Goal: Information Seeking & Learning: Check status

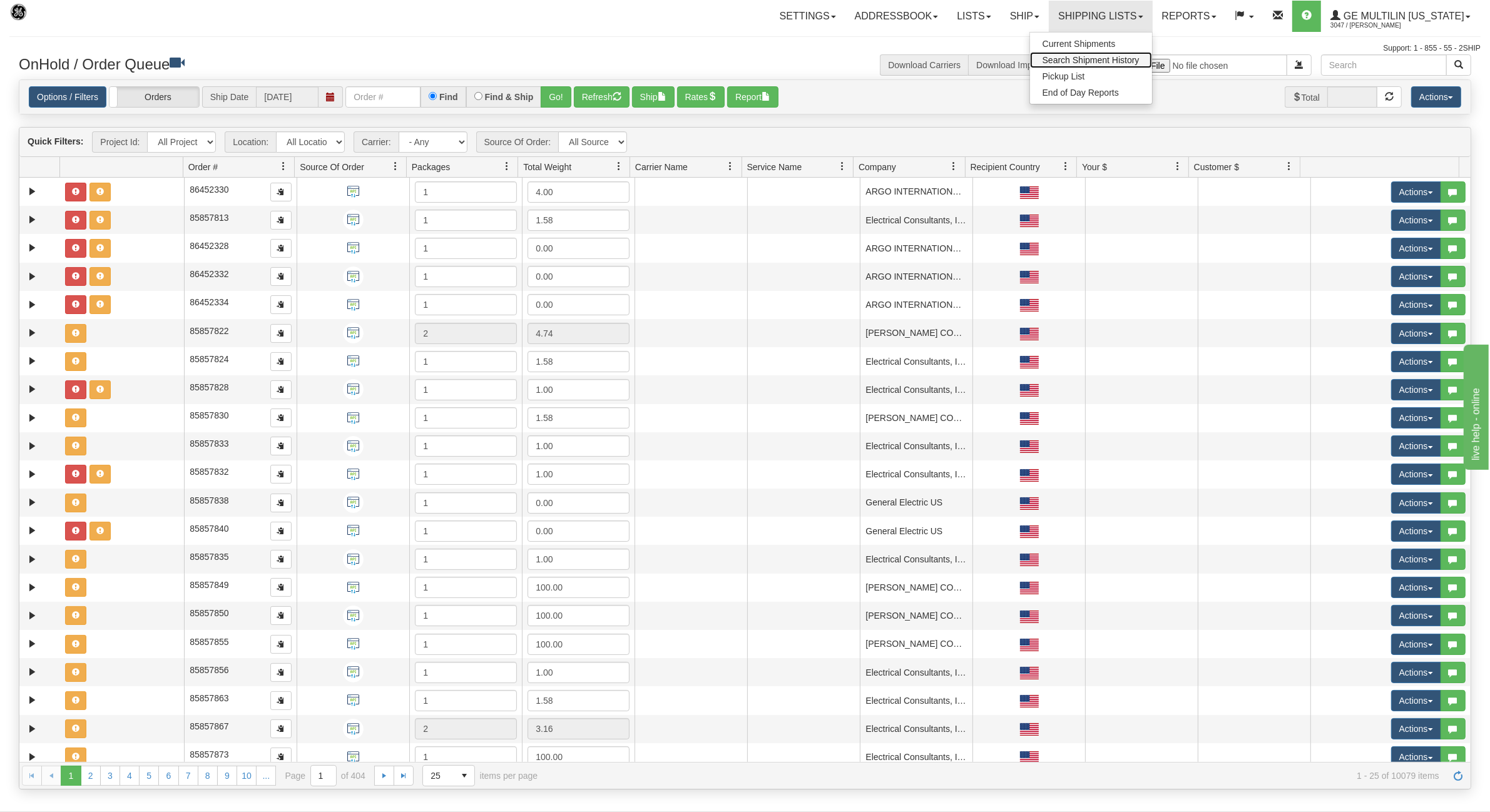
click at [1072, 63] on span "Search Shipment History" at bounding box center [1091, 59] width 97 height 10
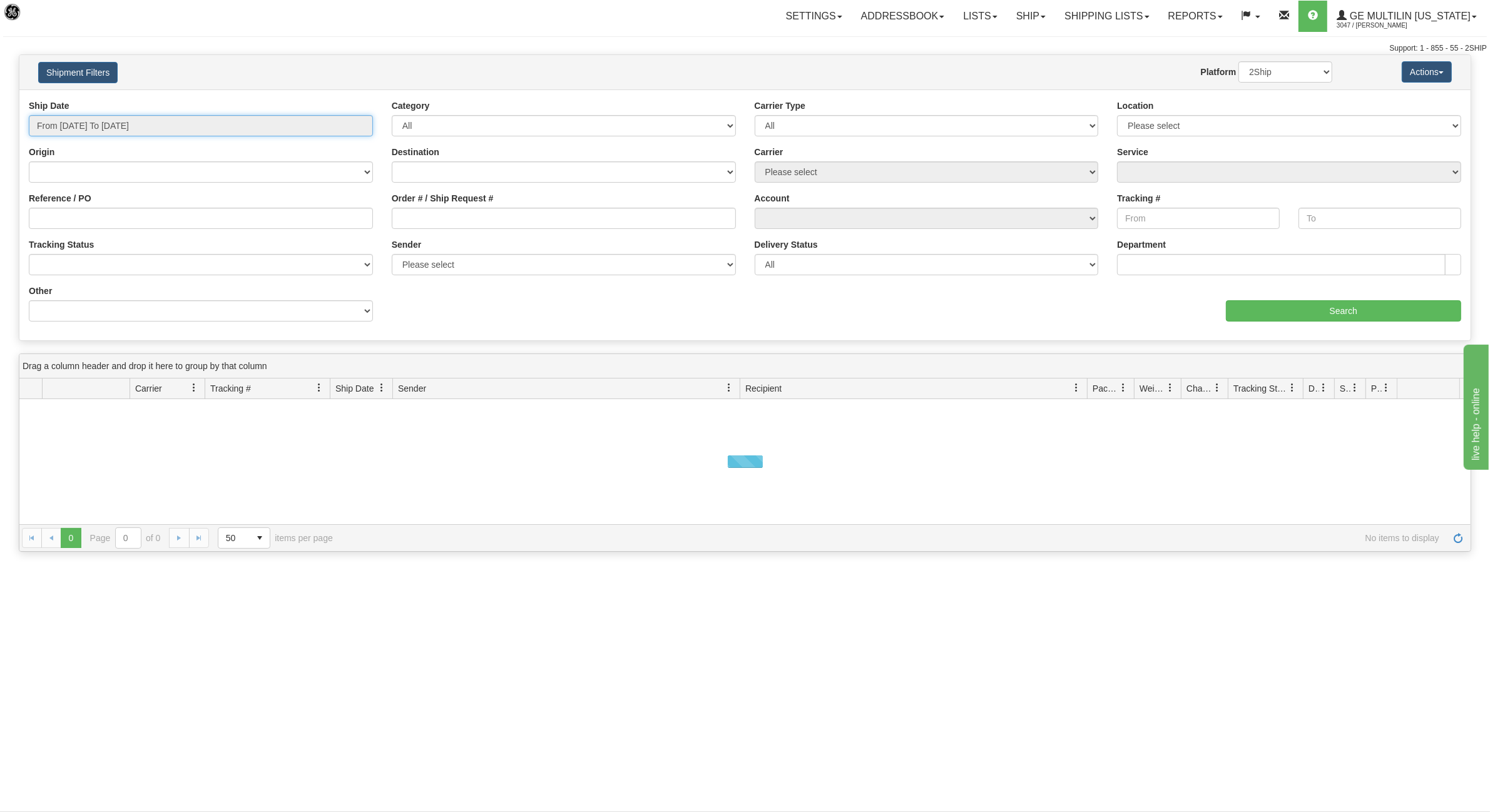
type input "[DATE]"
click at [111, 130] on input "From 08/26/2025 To 08/27/2025" at bounding box center [200, 125] width 344 height 21
type input "08/26/2025"
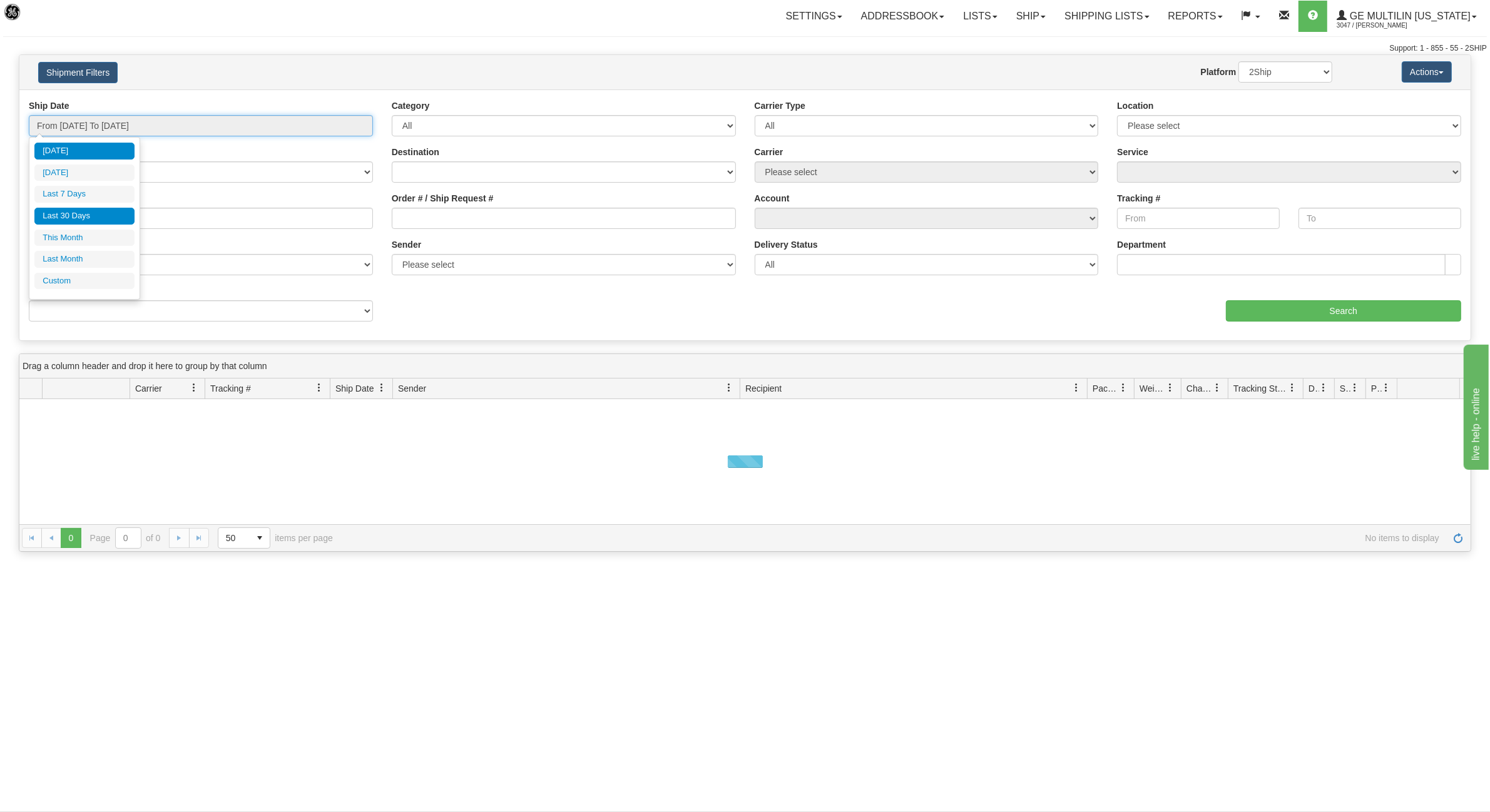
type input "[DATE]"
type input "08/01/2025"
type input "08/31/2025"
type input "[DATE]"
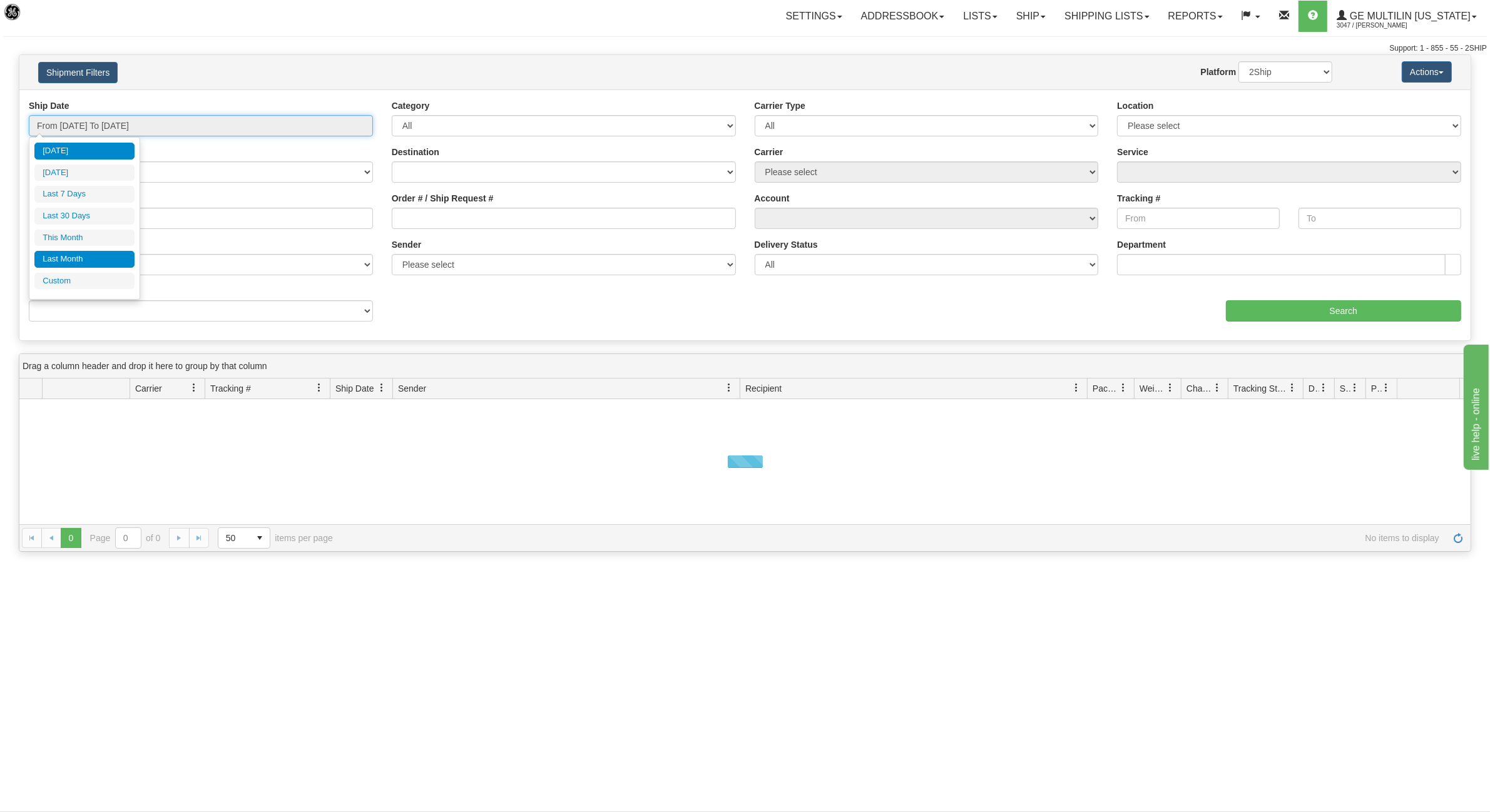
type input "[DATE]"
type input "07/01/2025"
type input "07/31/2025"
type input "[DATE]"
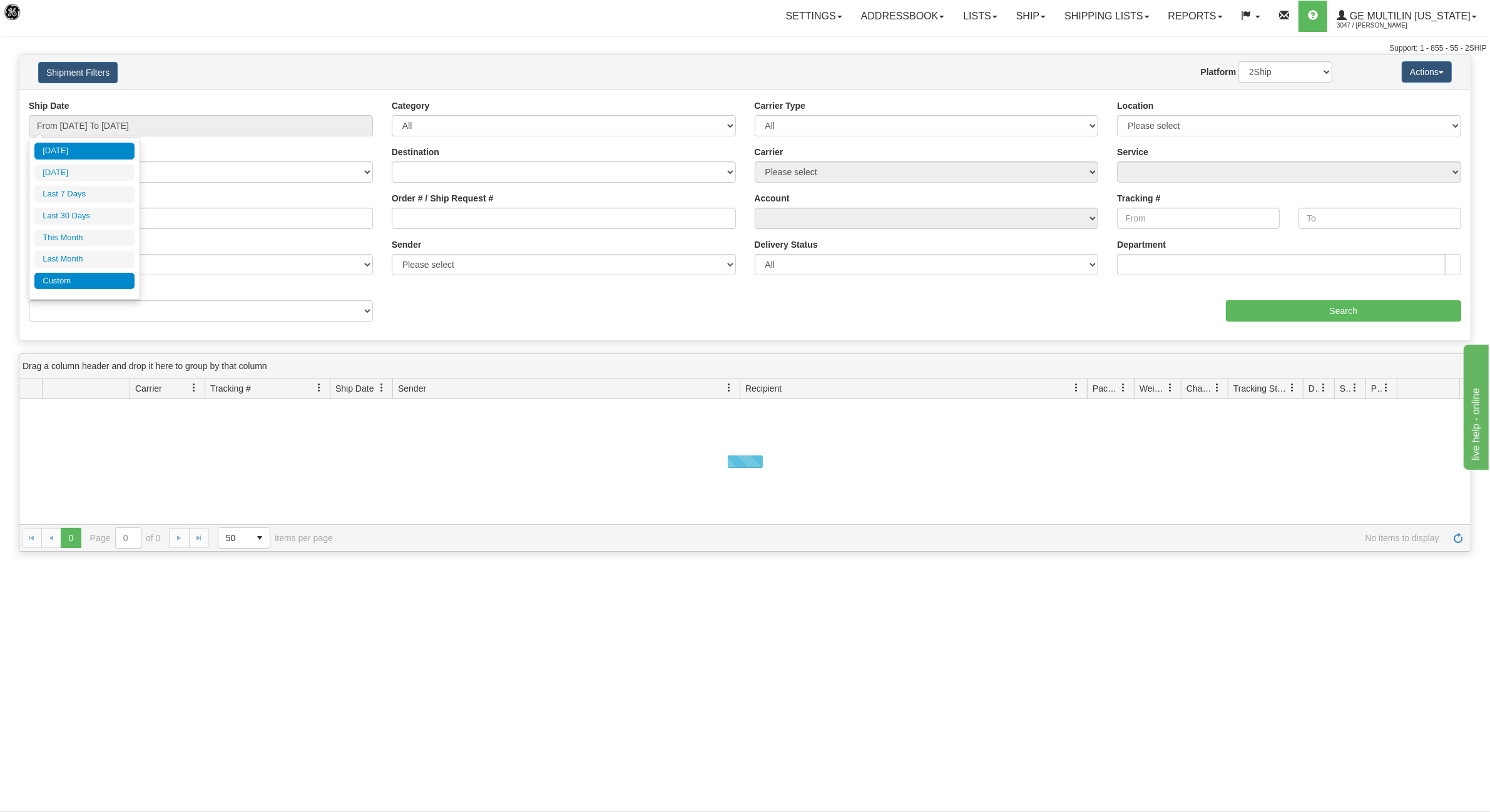
click at [80, 277] on li "Custom" at bounding box center [84, 281] width 100 height 17
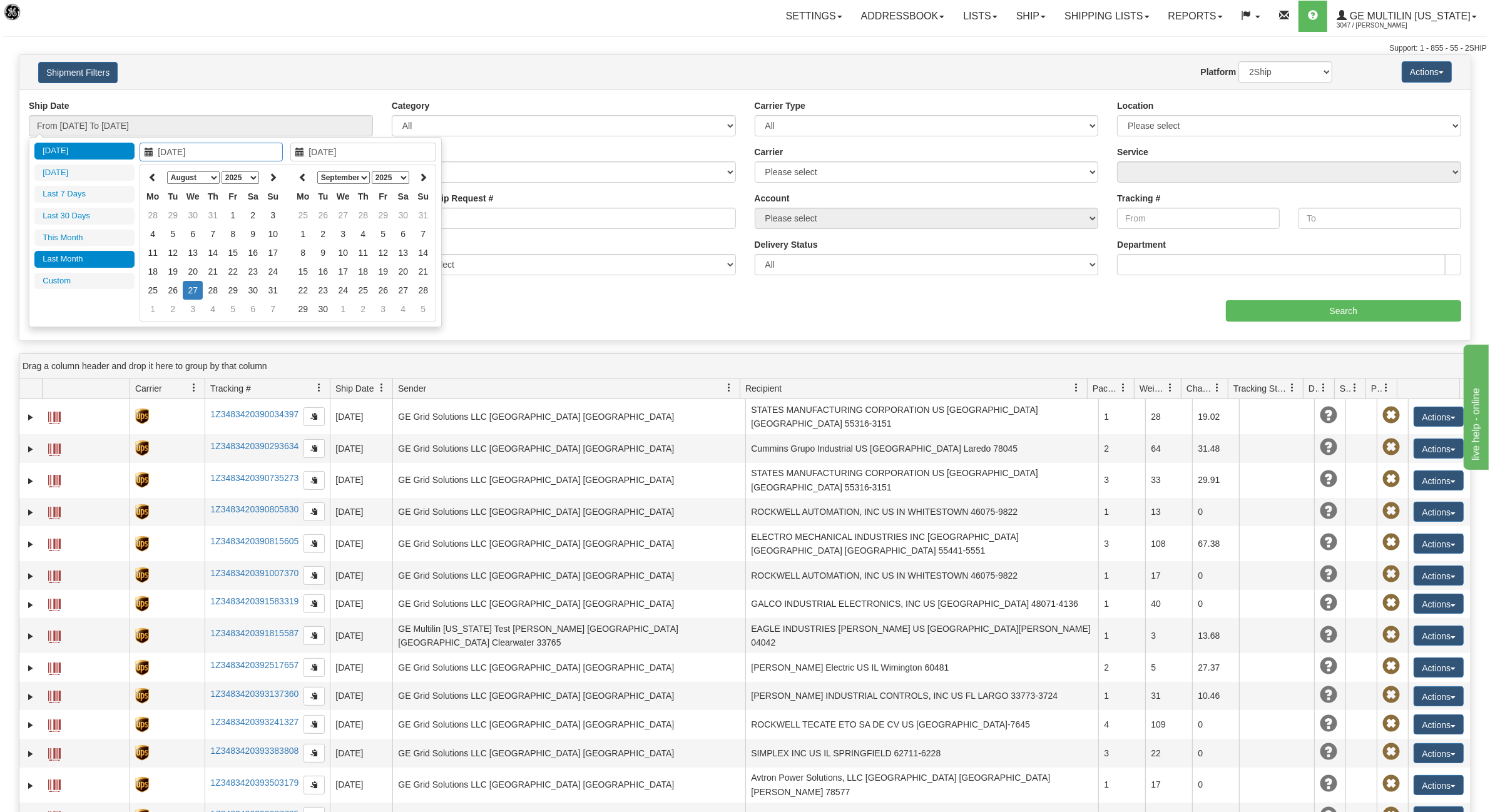
type input "07/01/2025"
type input "07/31/2025"
type input "08/01/2025"
type input "08/31/2025"
type input "07/29/2025"
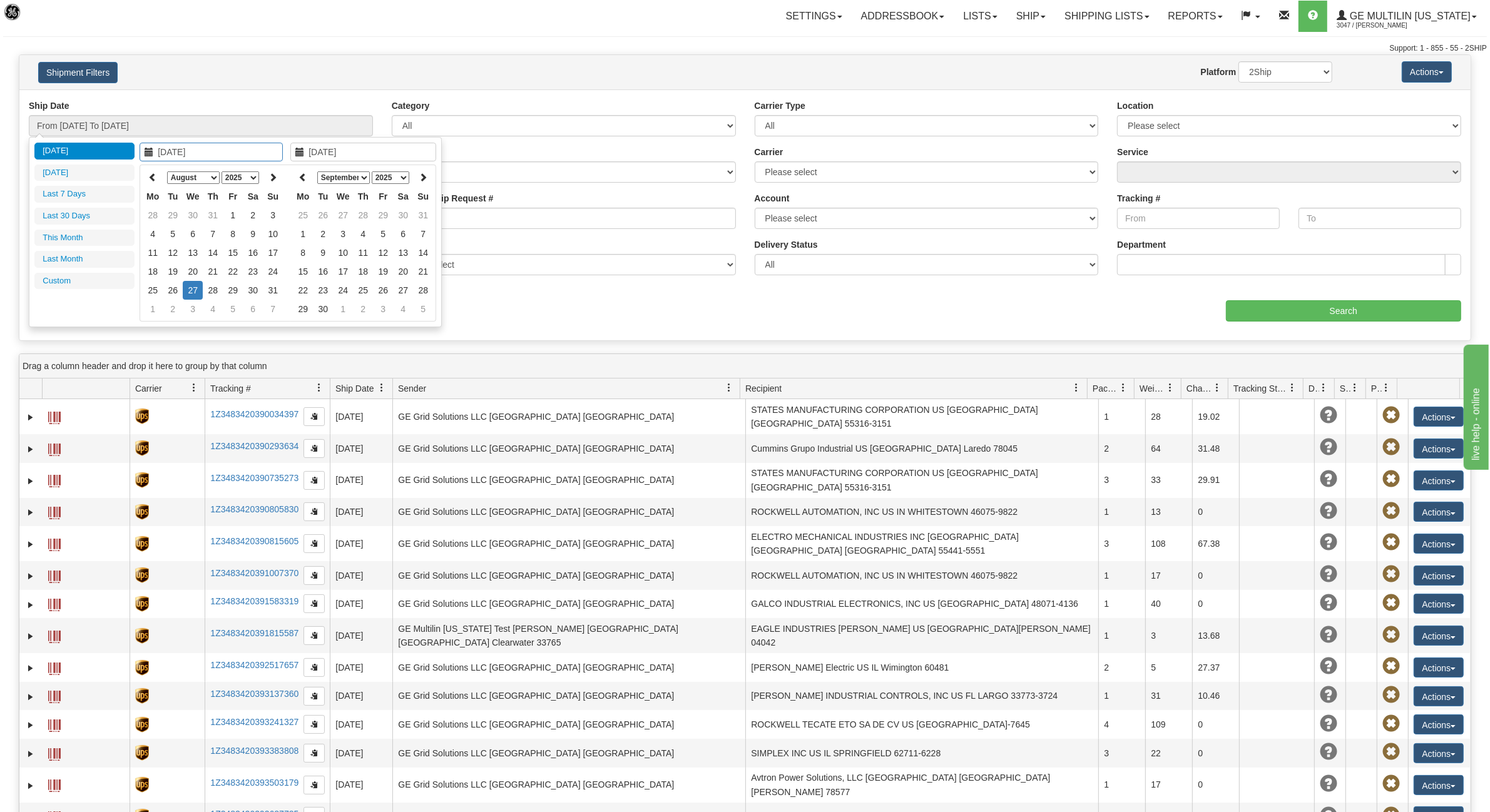
type input "[DATE]"
type input "08/21/2025"
click at [215, 269] on td "21" at bounding box center [213, 272] width 20 height 19
type input "08/21/2025"
click at [215, 269] on td "21" at bounding box center [213, 272] width 20 height 19
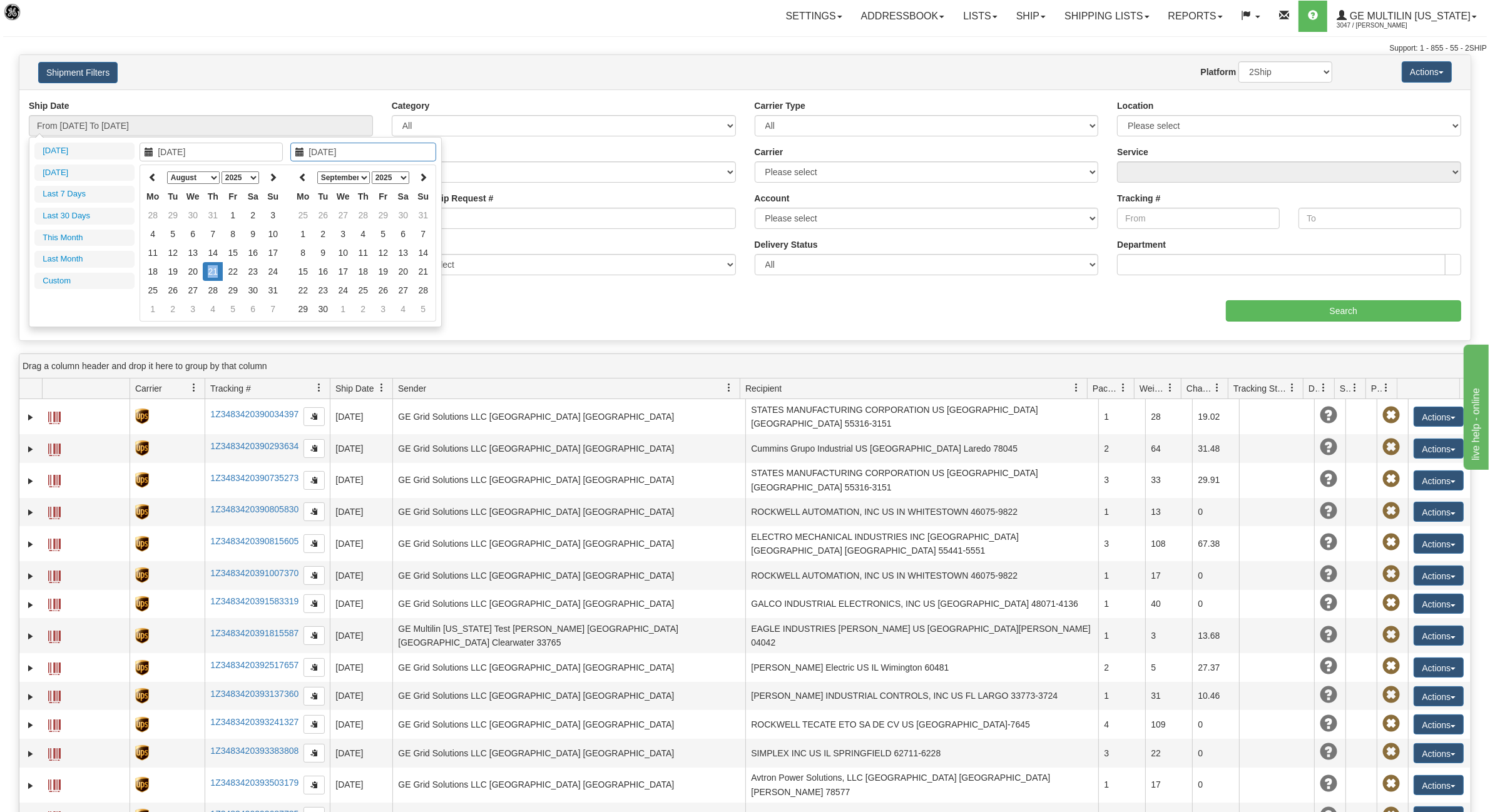
type input "From 08/21/2025 To 08/21/2025"
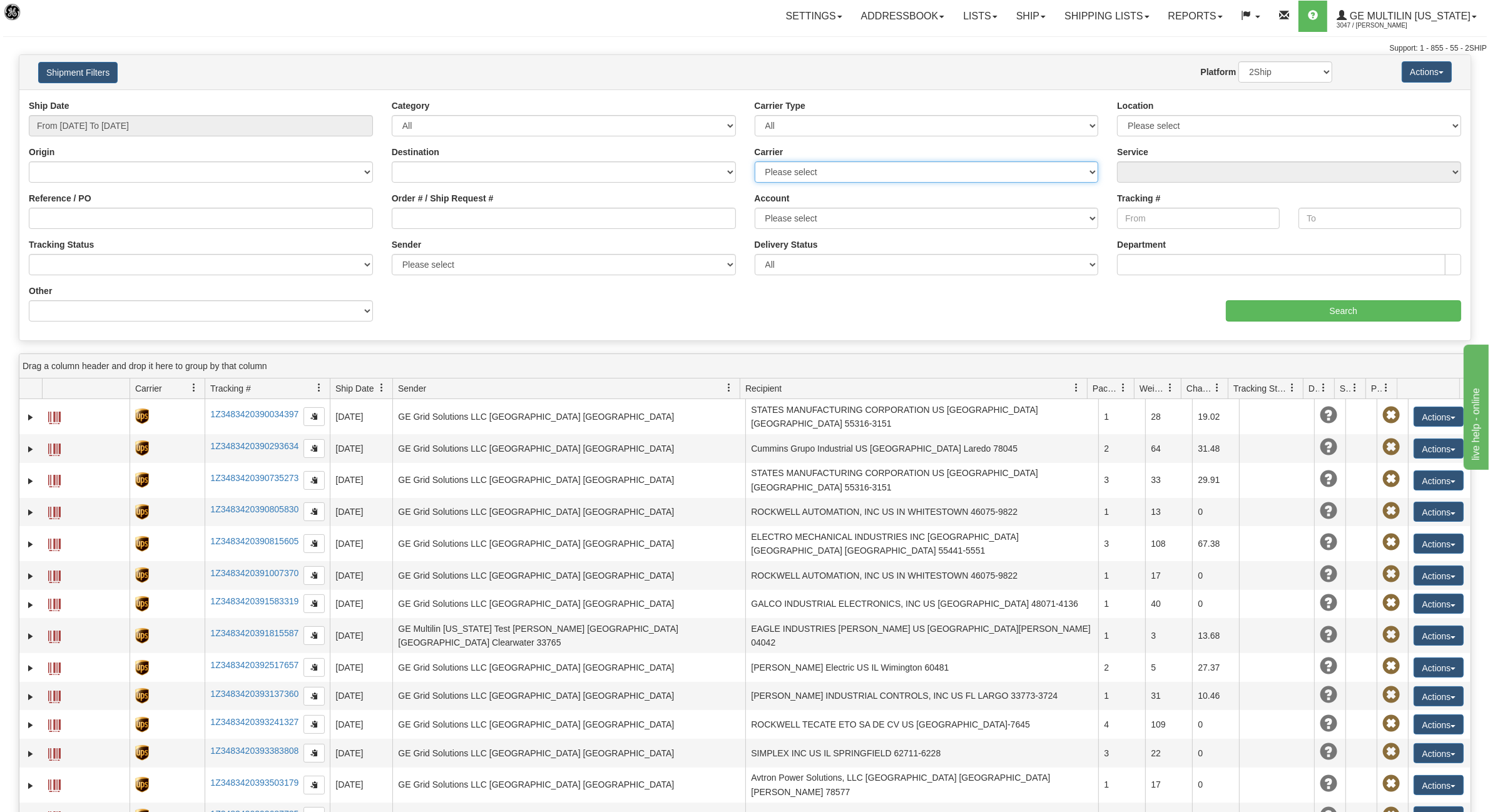
click at [852, 173] on select "Please select DHL FedEx Express® FedEx® LTL My Carrier UPS" at bounding box center [926, 171] width 344 height 21
select select "8"
click at [755, 161] on select "Please select DHL FedEx Express® FedEx® LTL My Carrier UPS" at bounding box center [926, 171] width 344 height 21
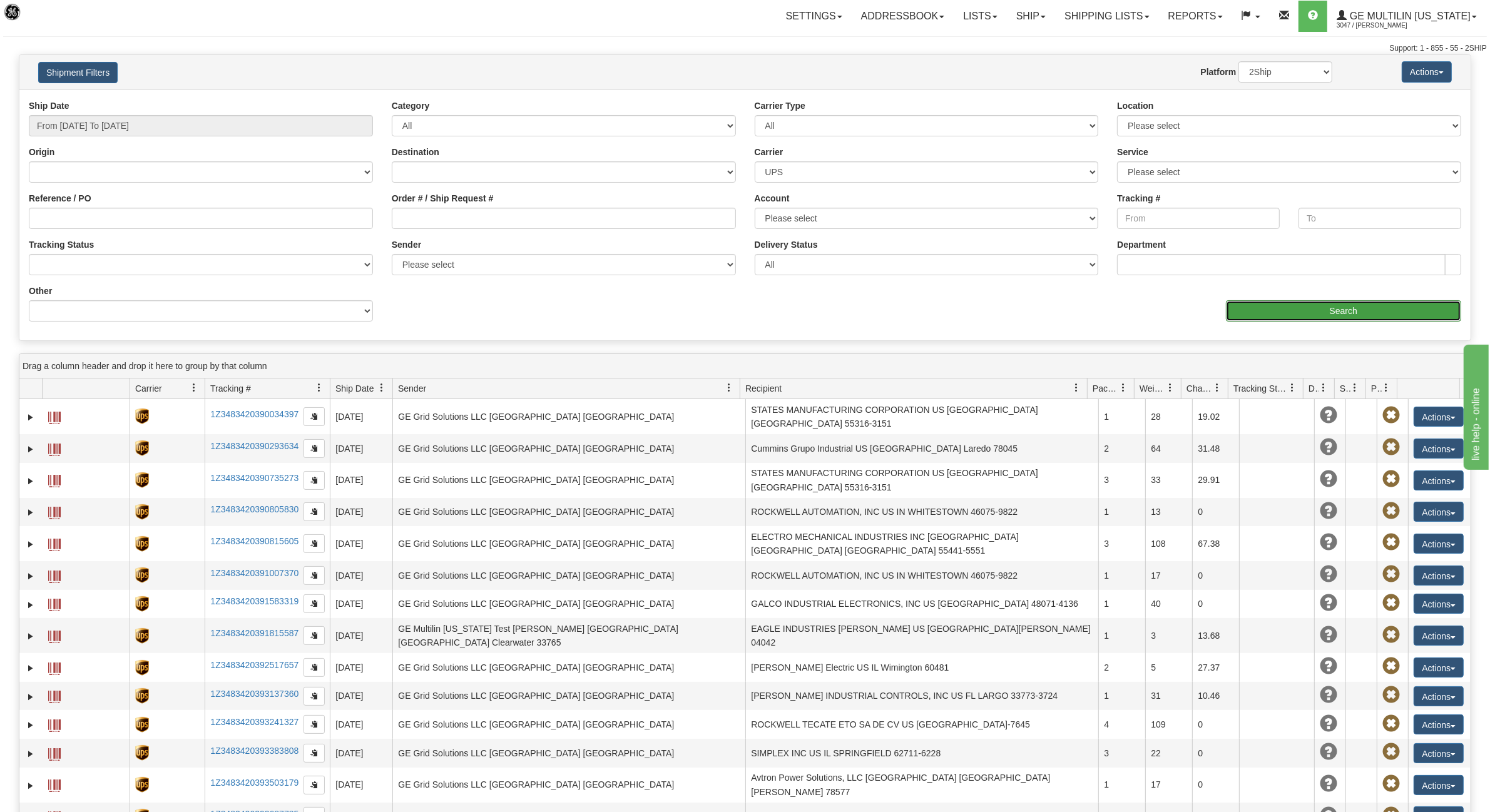
click at [1343, 314] on input "Search" at bounding box center [1344, 311] width 236 height 21
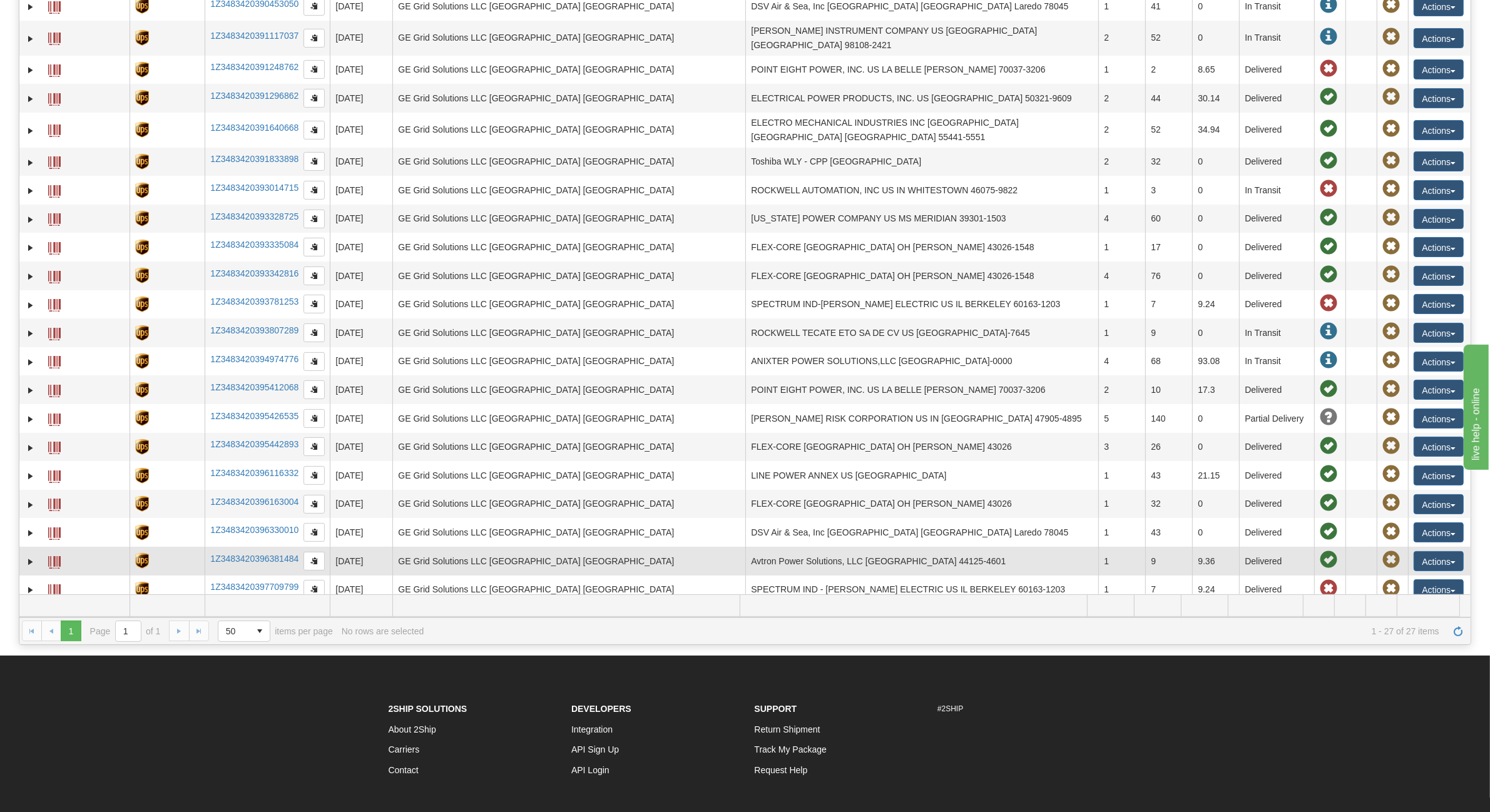
scroll to position [78, 0]
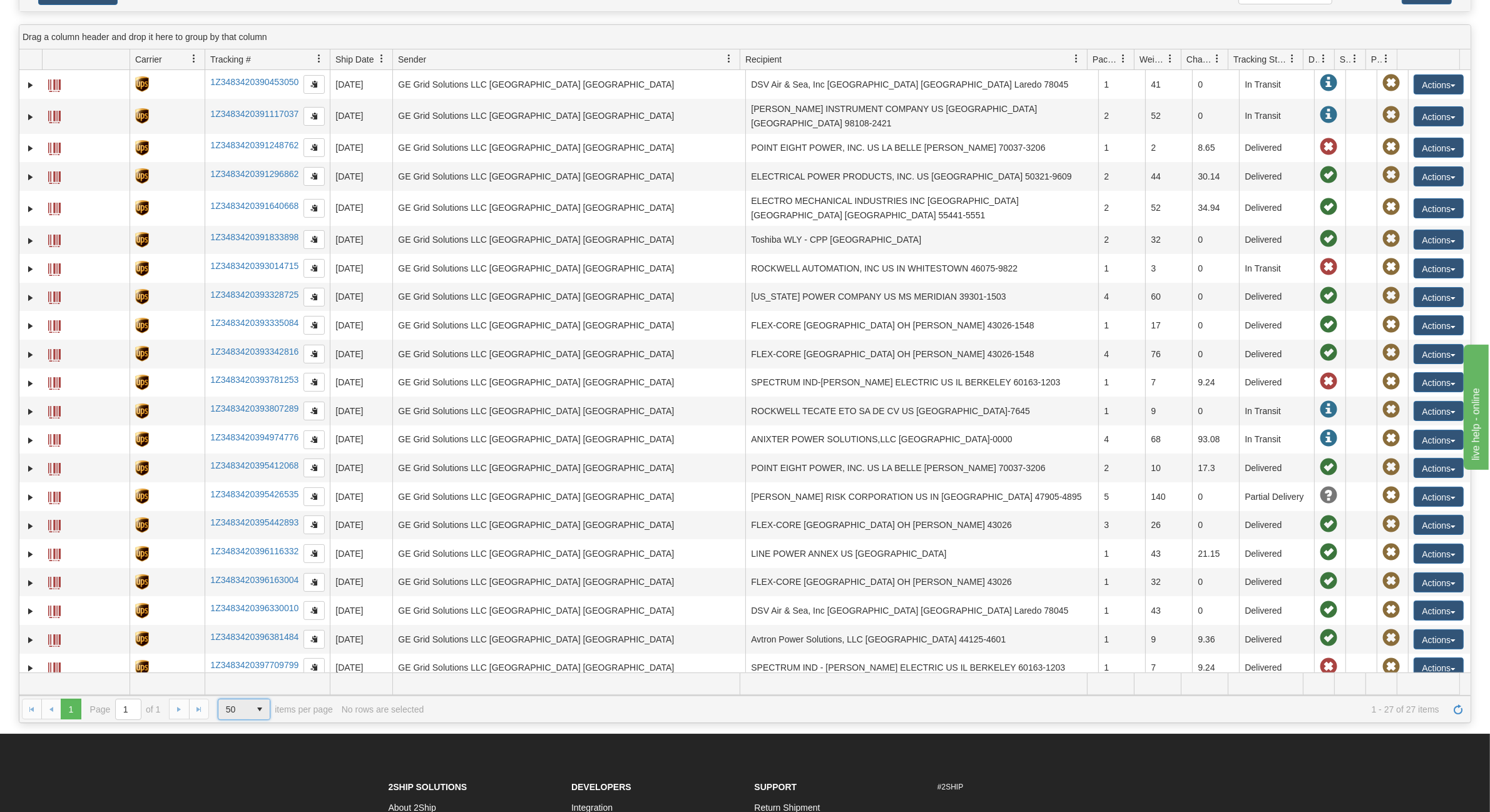
click at [258, 713] on span "select" at bounding box center [260, 710] width 20 height 20
click at [232, 762] on span "100" at bounding box center [231, 765] width 15 height 12
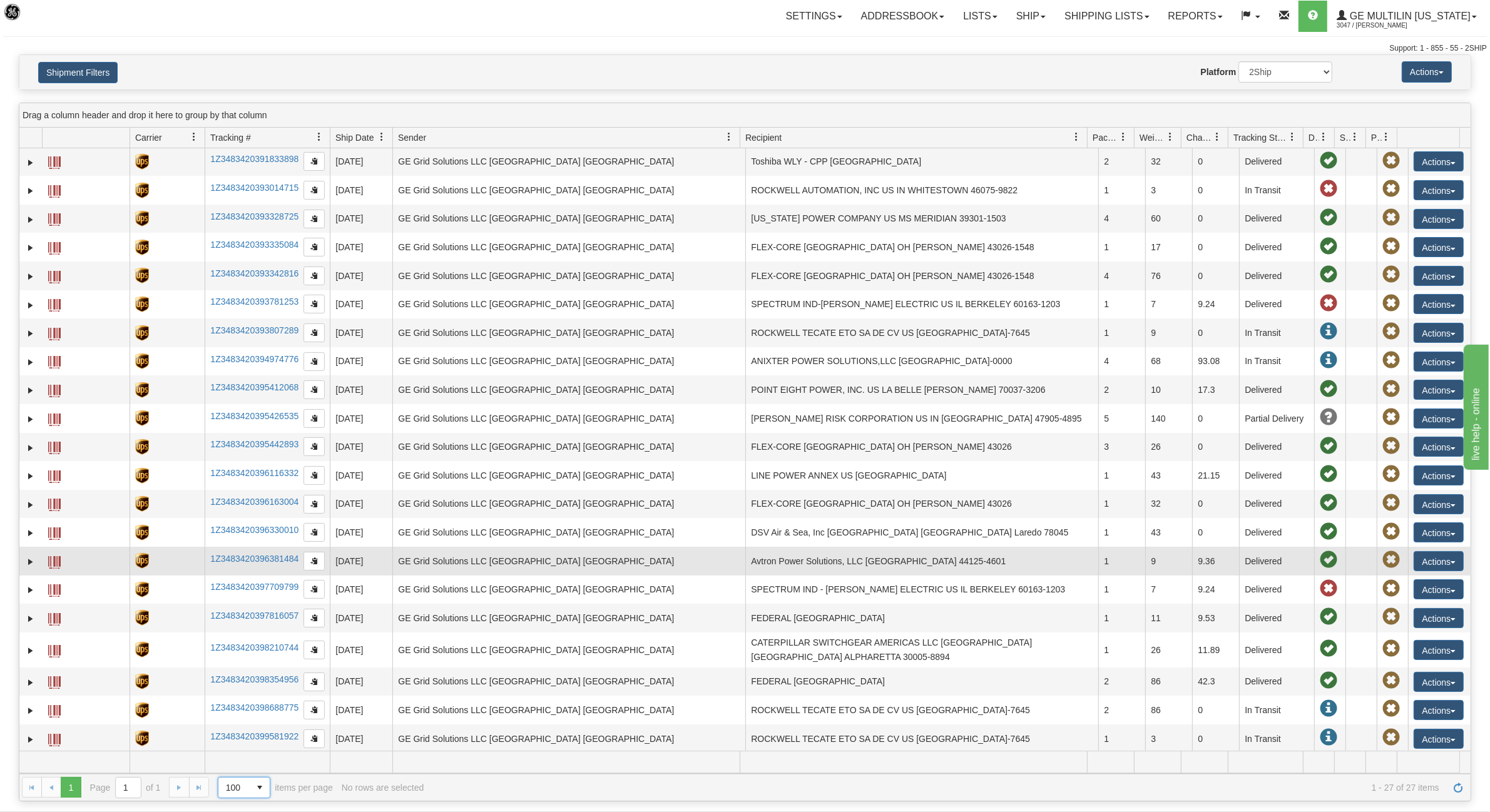
scroll to position [176, 0]
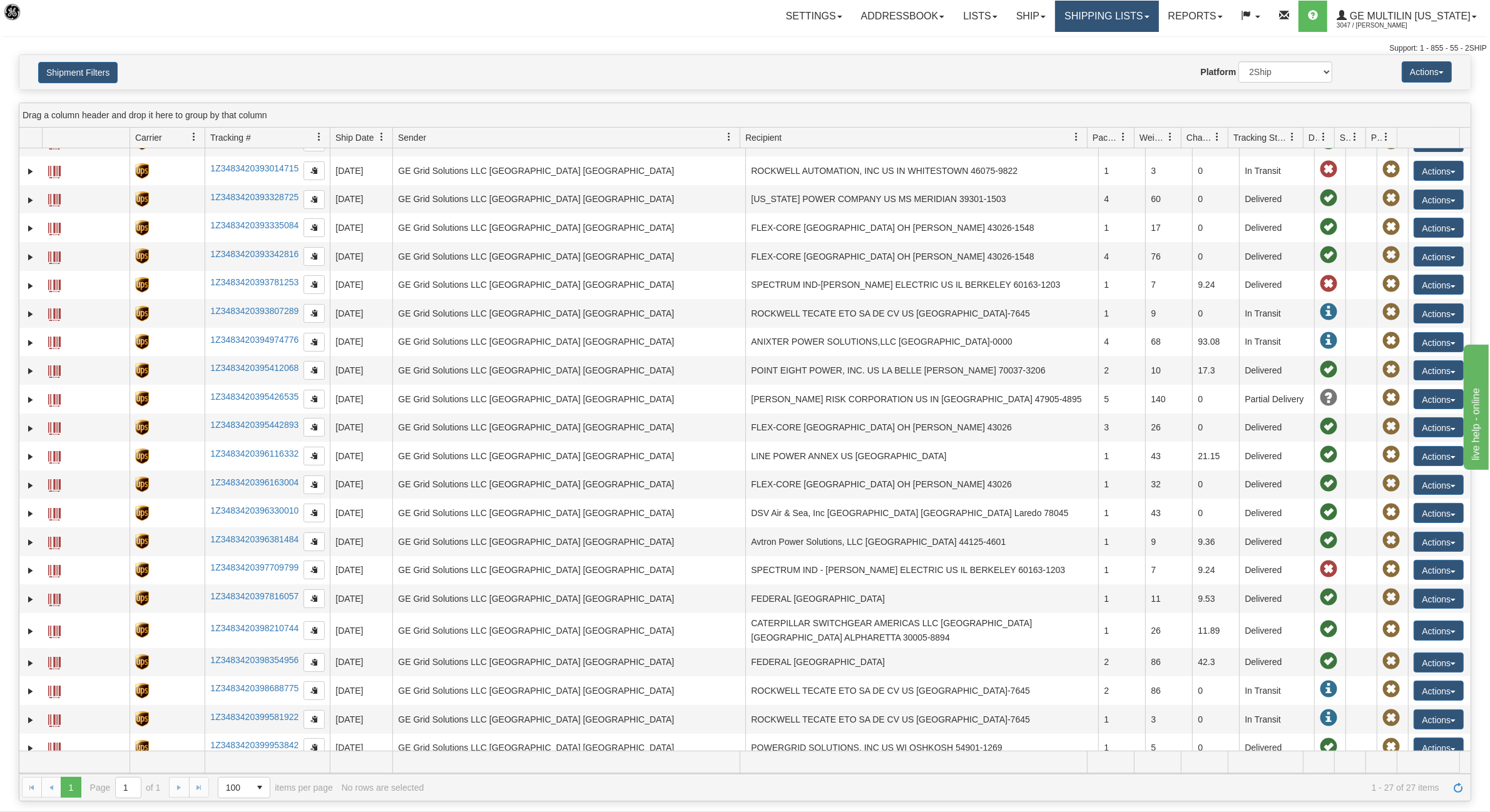
click at [1149, 24] on link "Shipping lists" at bounding box center [1106, 17] width 103 height 32
click at [50, 79] on button "Shipment Filters" at bounding box center [78, 72] width 80 height 21
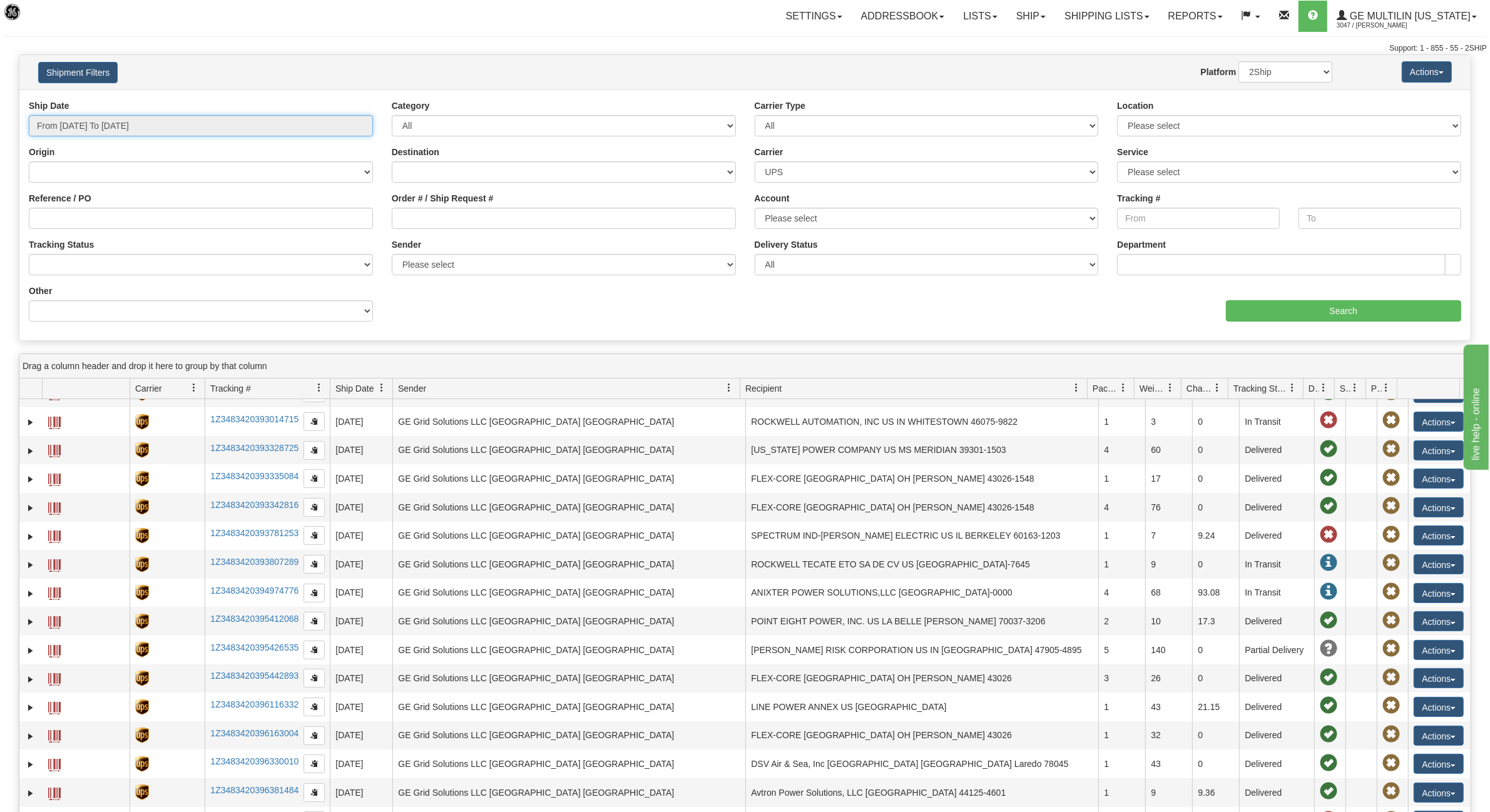
click at [116, 129] on input "From 08/21/2025 To 08/21/2025" at bounding box center [200, 125] width 344 height 21
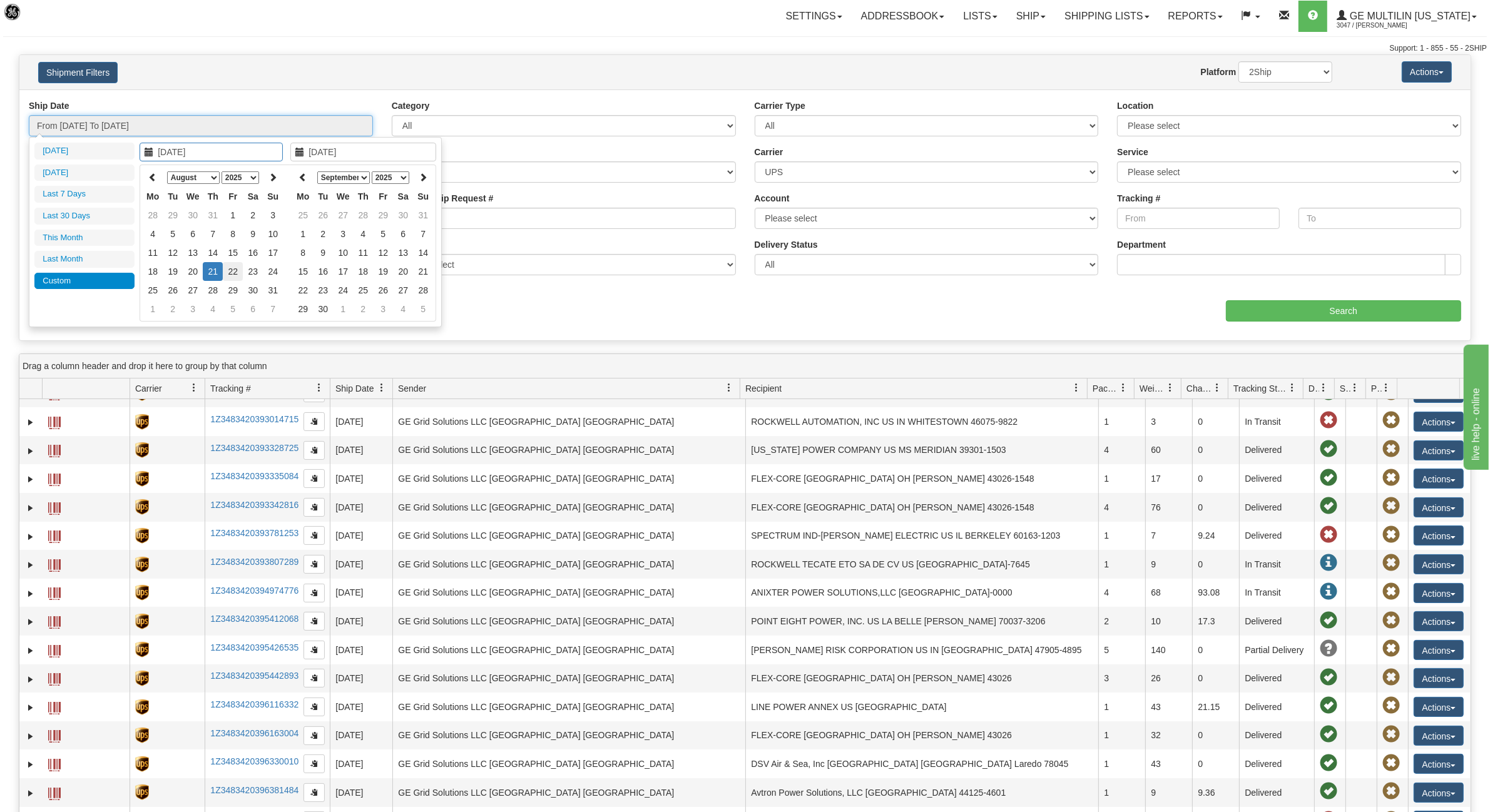
type input "08/22/2025"
click at [233, 269] on td "22" at bounding box center [233, 272] width 20 height 19
type input "08/22/2025"
click at [233, 269] on td "22" at bounding box center [233, 272] width 20 height 19
type input "From 08/22/2025 To 08/22/2025"
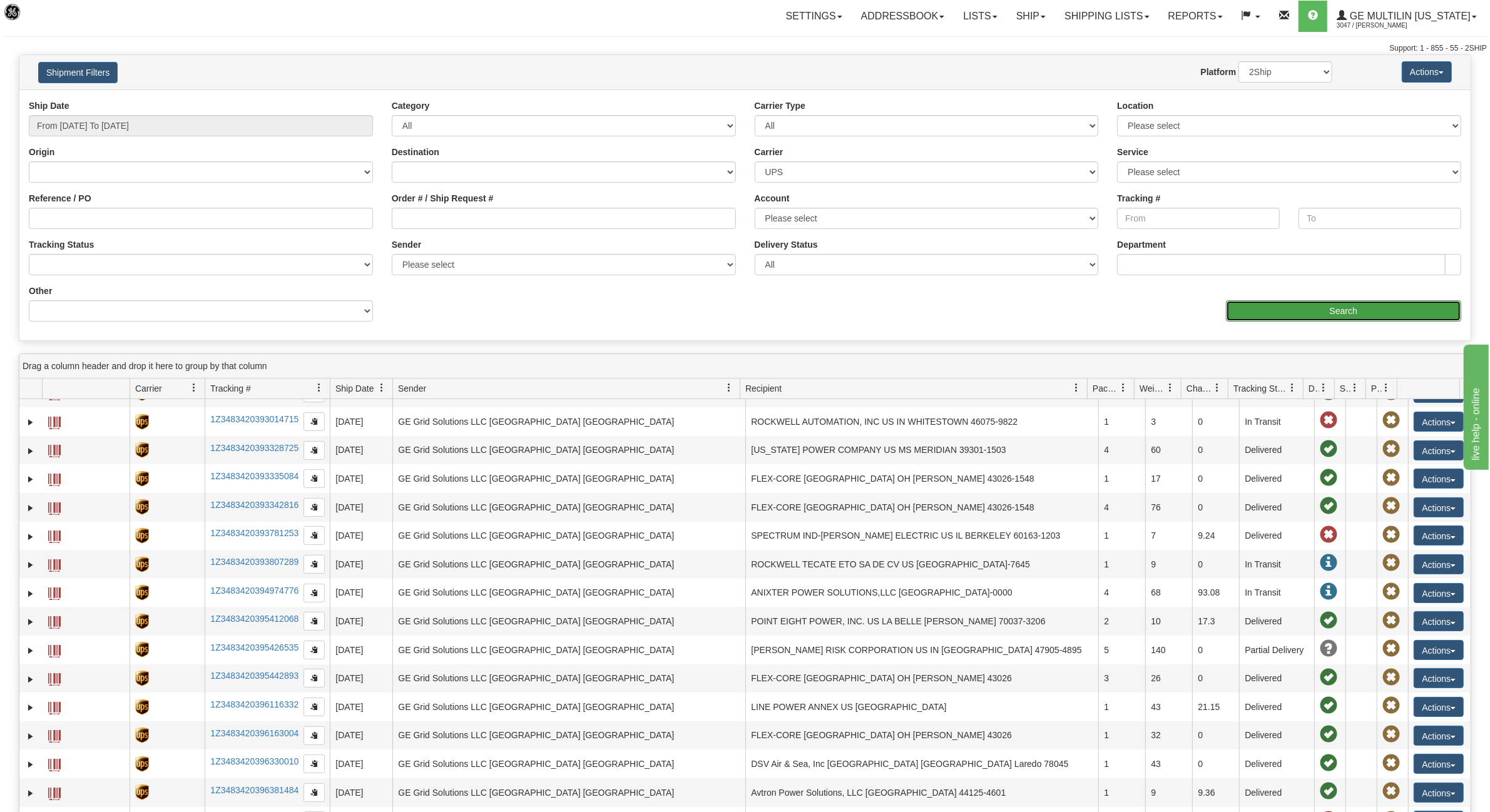
click at [1386, 309] on input "Search" at bounding box center [1344, 311] width 236 height 21
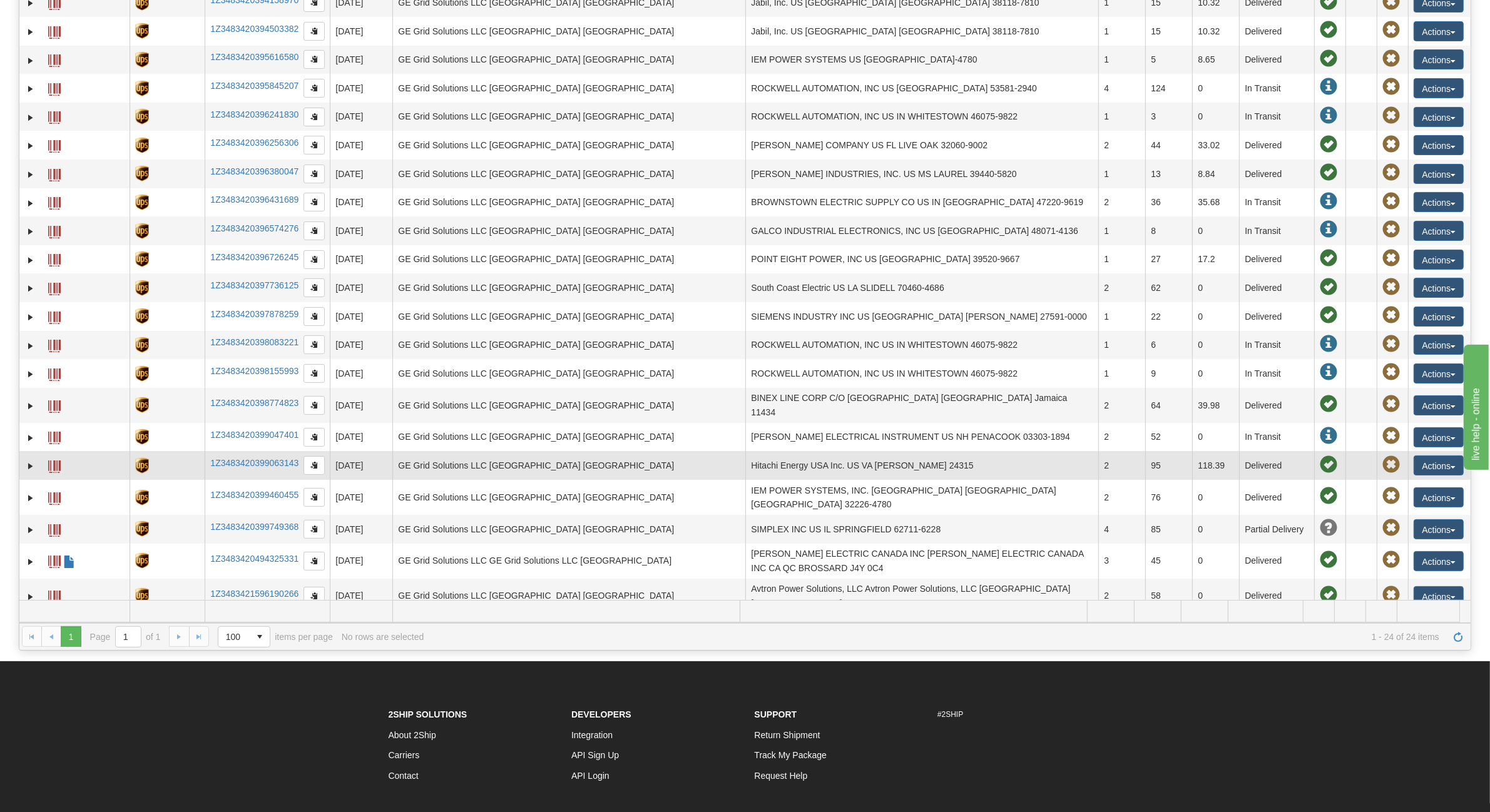
scroll to position [157, 0]
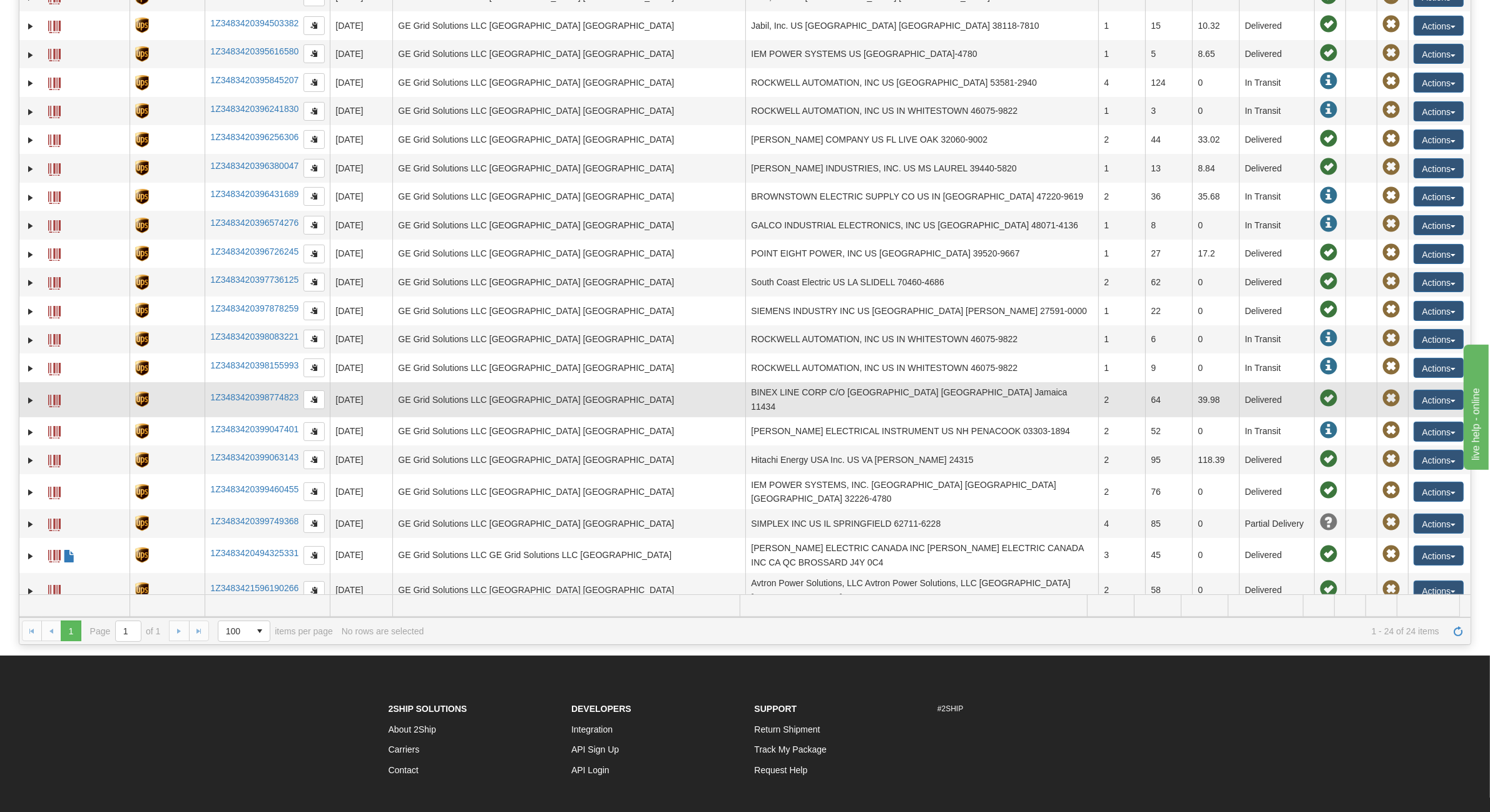
click at [1165, 393] on td "64" at bounding box center [1168, 400] width 47 height 35
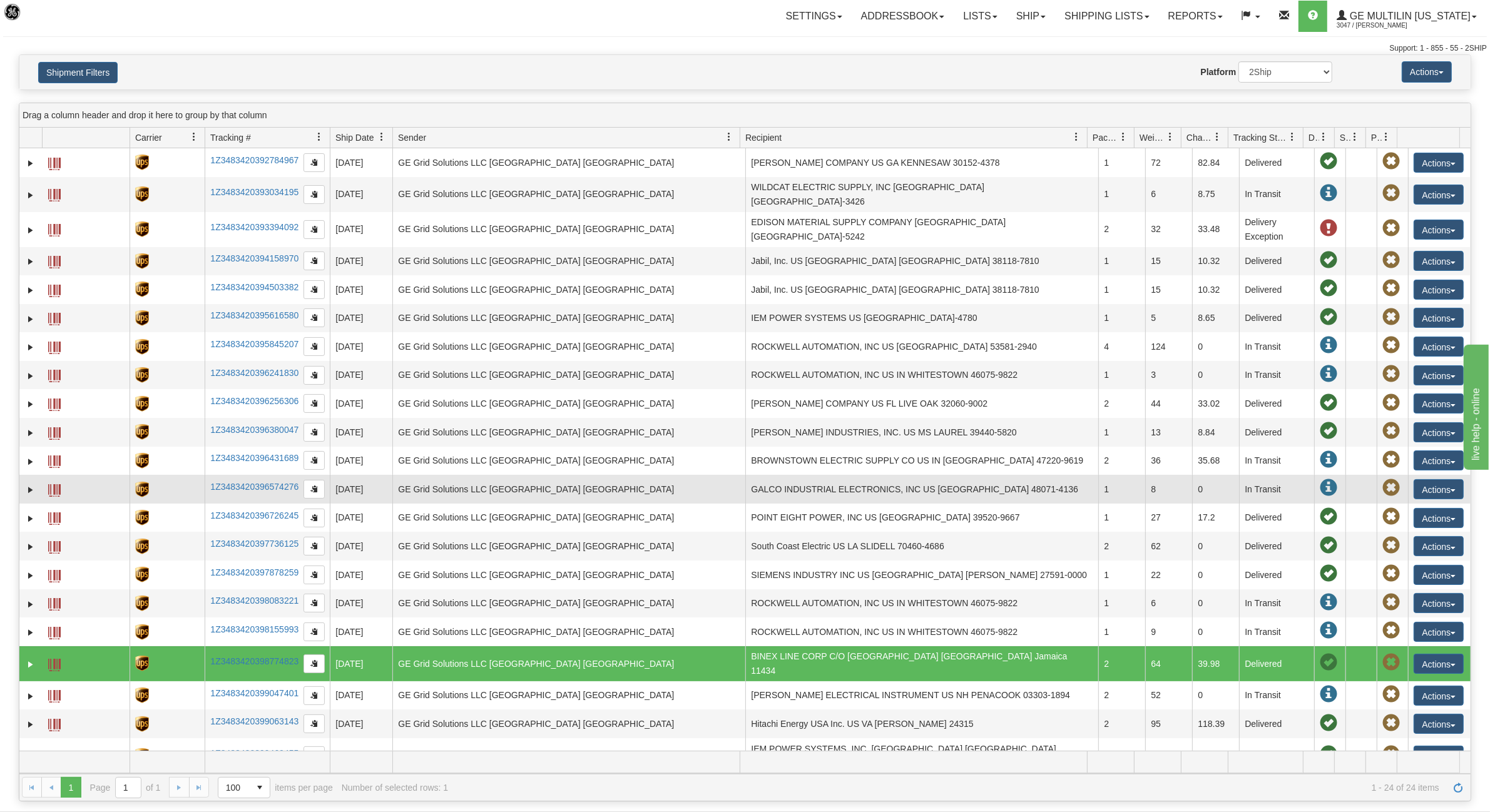
scroll to position [78, 0]
